Goal: Navigation & Orientation: Find specific page/section

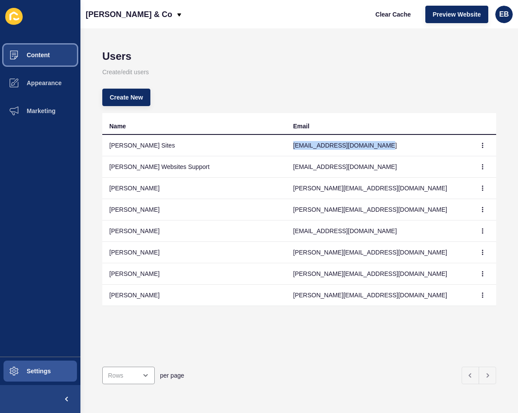
click at [60, 51] on button "Content" at bounding box center [40, 55] width 80 height 28
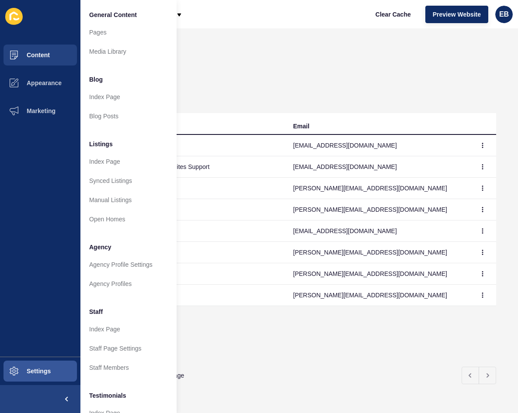
click at [323, 53] on h1 "Users" at bounding box center [299, 56] width 394 height 12
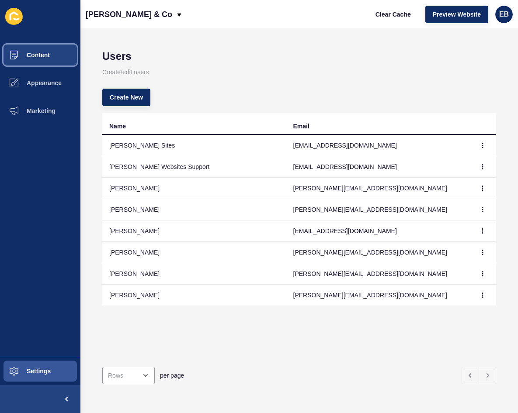
click at [58, 61] on button "Content" at bounding box center [40, 55] width 80 height 28
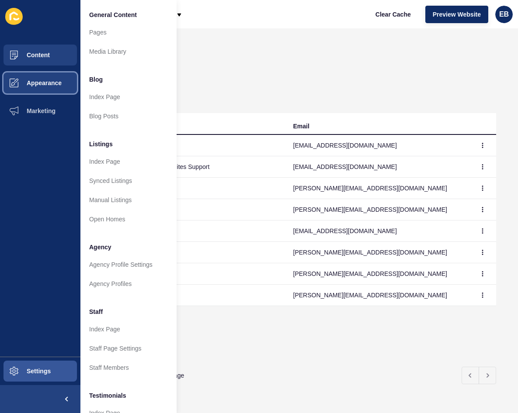
click at [62, 83] on button "Appearance" at bounding box center [40, 83] width 80 height 28
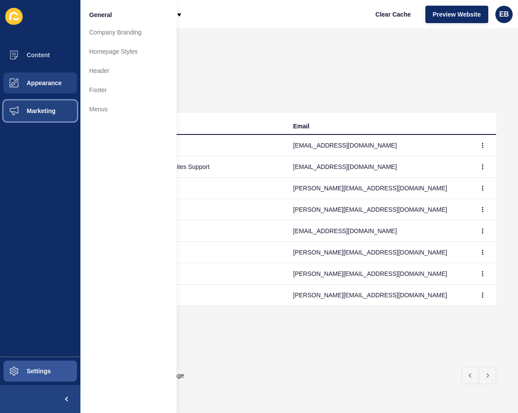
click at [70, 121] on button "Marketing" at bounding box center [40, 111] width 80 height 28
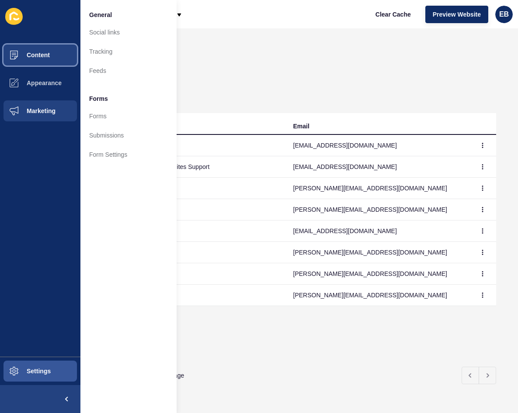
click at [56, 47] on button "Content" at bounding box center [40, 55] width 80 height 28
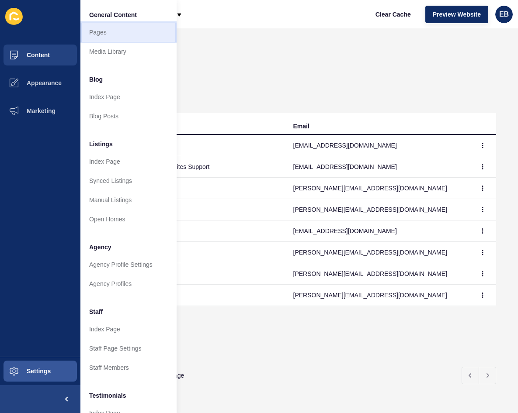
click at [109, 27] on link "Pages" at bounding box center [128, 32] width 96 height 19
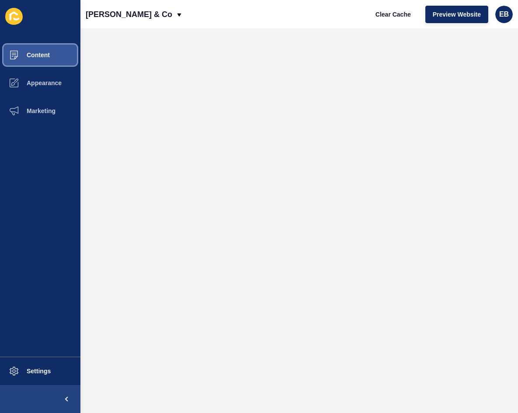
click at [38, 54] on span "Content" at bounding box center [24, 55] width 51 height 7
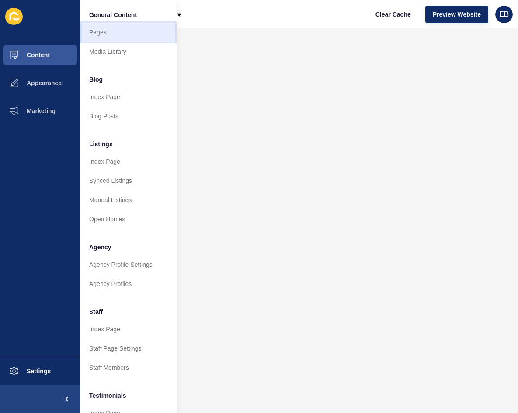
click at [93, 38] on link "Pages" at bounding box center [128, 32] width 96 height 19
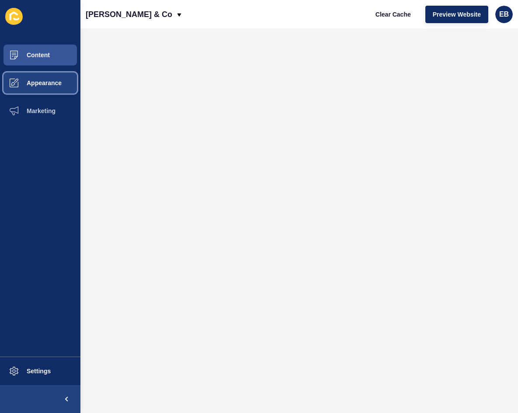
click at [56, 70] on button "Appearance" at bounding box center [40, 83] width 80 height 28
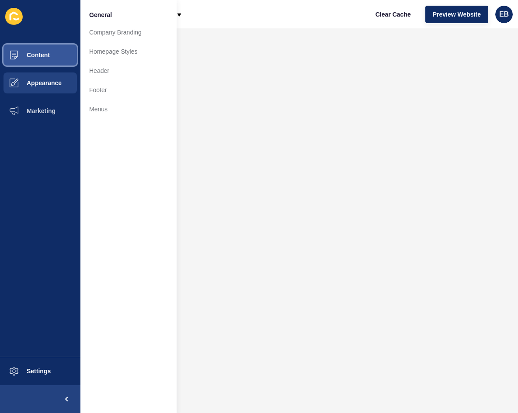
click at [59, 50] on button "Content" at bounding box center [40, 55] width 80 height 28
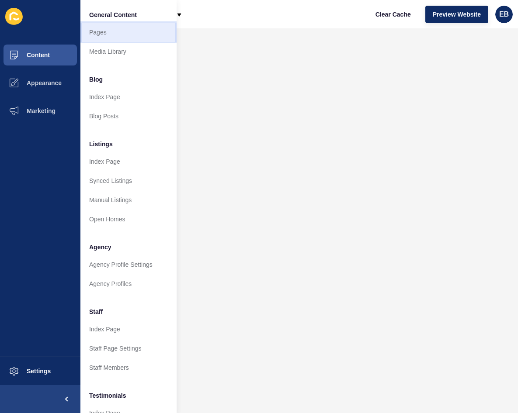
click at [113, 34] on link "Pages" at bounding box center [128, 32] width 96 height 19
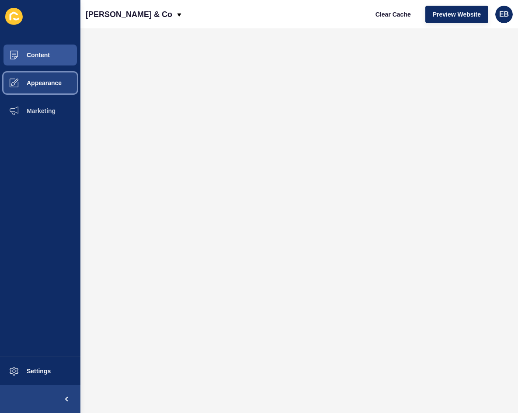
click at [45, 93] on button "Appearance" at bounding box center [40, 83] width 80 height 28
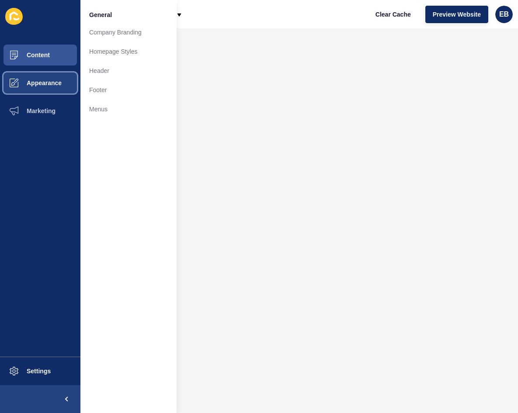
click at [35, 87] on button "Appearance" at bounding box center [40, 83] width 80 height 28
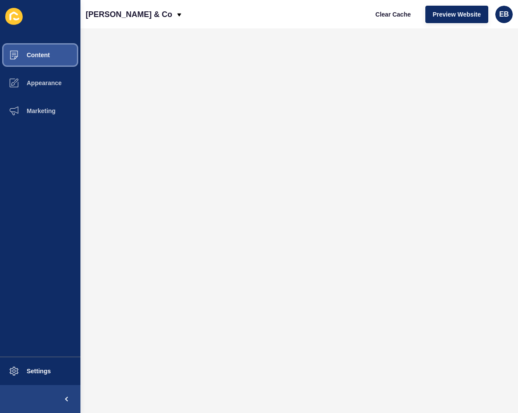
click at [41, 62] on button "Content" at bounding box center [40, 55] width 80 height 28
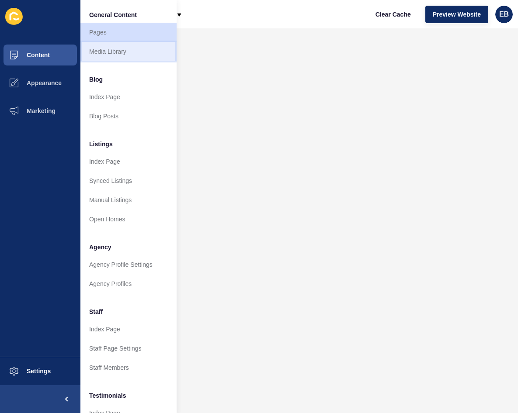
click at [116, 48] on link "Media Library" at bounding box center [128, 51] width 96 height 19
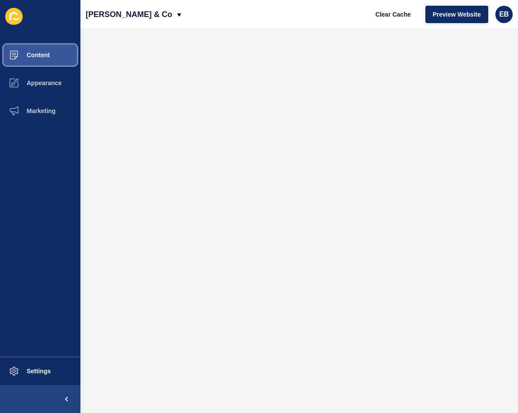
click at [25, 57] on span "Content" at bounding box center [24, 55] width 51 height 7
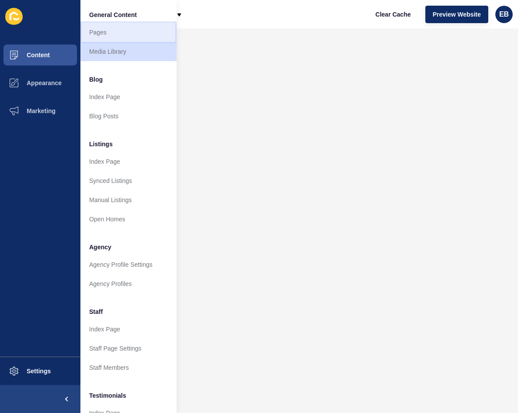
click at [120, 32] on link "Pages" at bounding box center [128, 32] width 96 height 19
